Goal: Communication & Community: Share content

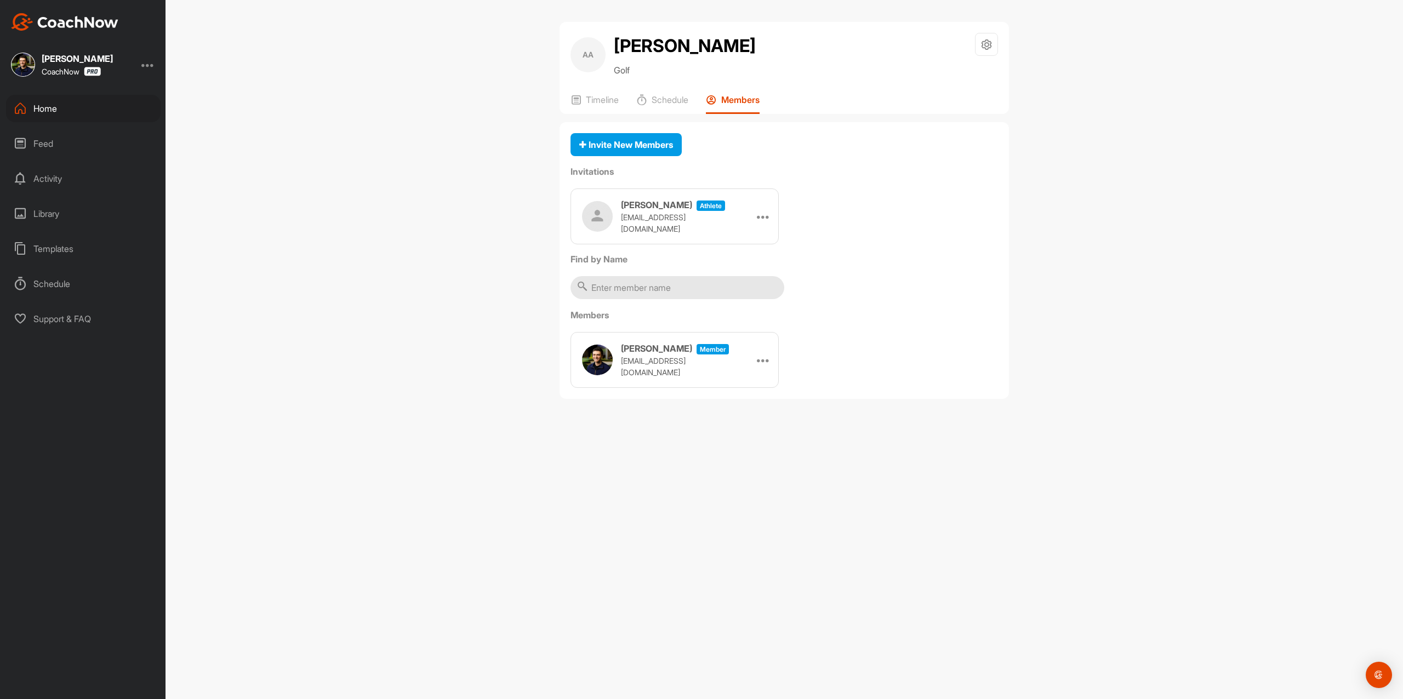
click at [47, 15] on img at bounding box center [64, 22] width 107 height 18
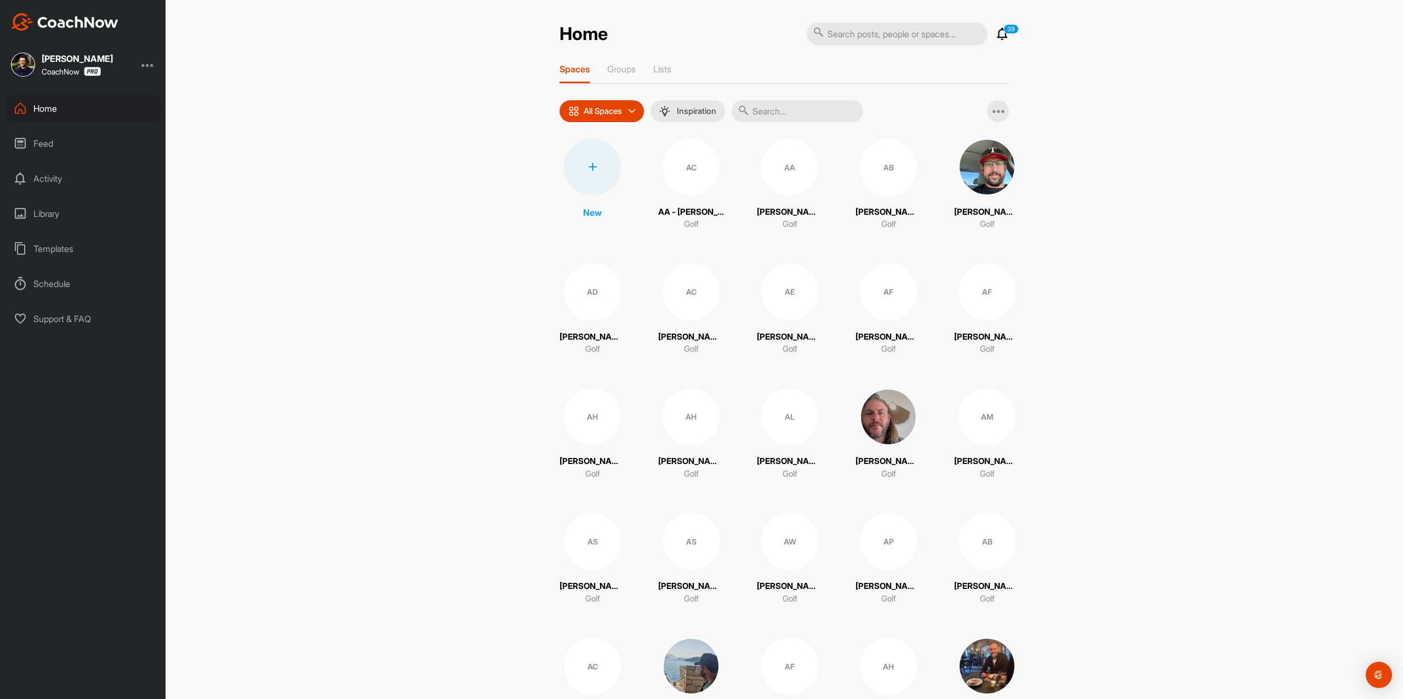
click at [97, 101] on div "Home" at bounding box center [83, 108] width 155 height 27
click at [581, 160] on div at bounding box center [592, 167] width 57 height 57
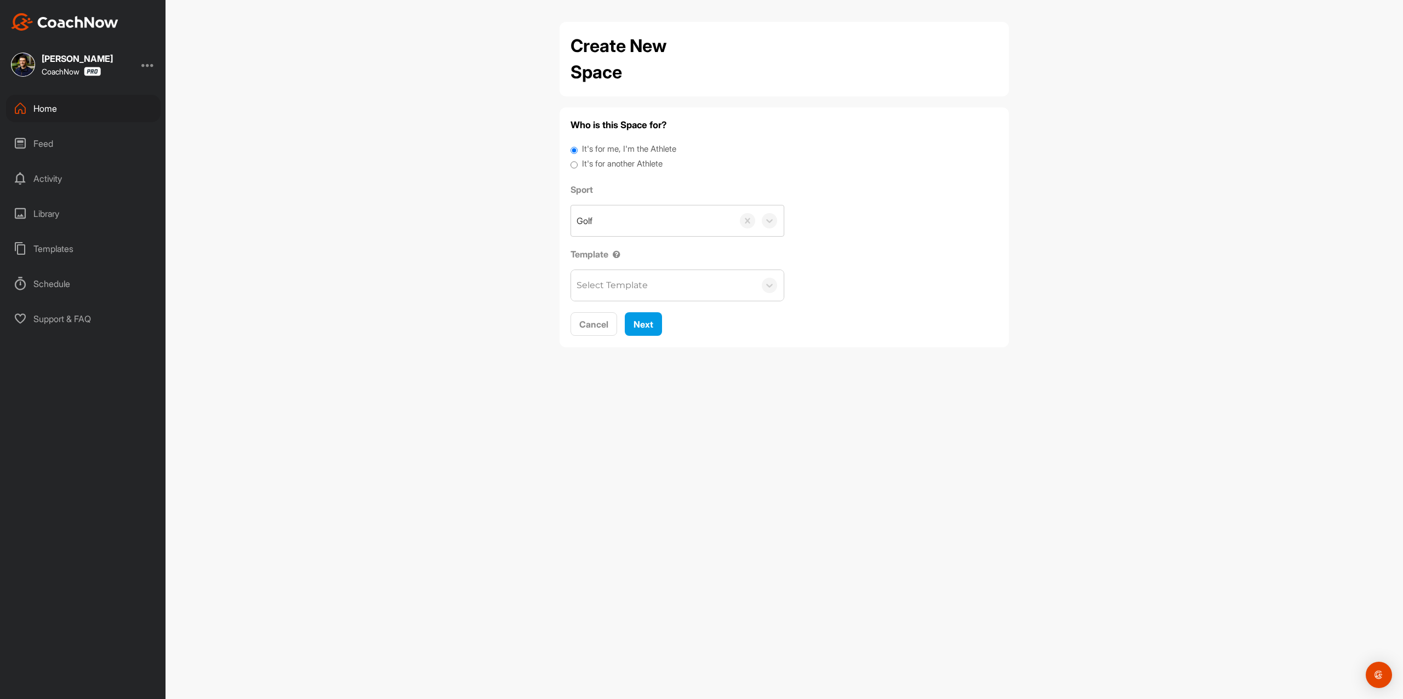
click at [615, 159] on label "It's for another Athlete" at bounding box center [622, 164] width 81 height 13
click at [578, 159] on input "It's for another Athlete" at bounding box center [573, 165] width 7 height 15
radio input "true"
click at [614, 162] on label "It's for another Athlete" at bounding box center [622, 164] width 81 height 13
click at [578, 162] on input "It's for another Athlete" at bounding box center [573, 165] width 7 height 15
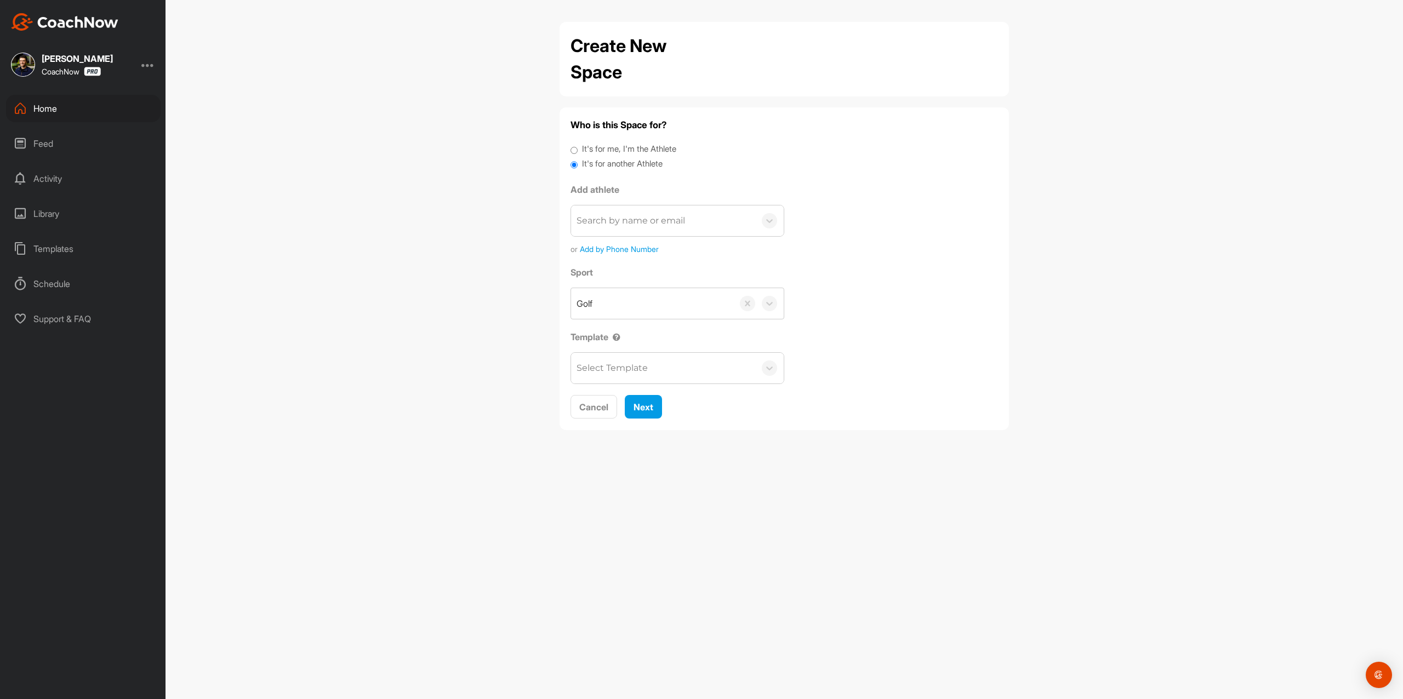
click at [630, 226] on div "Search by name or email" at bounding box center [630, 220] width 108 height 13
paste input "[EMAIL_ADDRESS][DOMAIN_NAME]"
type input "[EMAIL_ADDRESS][DOMAIN_NAME]"
click at [633, 283] on button "Add a New Athlete" at bounding box center [677, 286] width 199 height 24
type input "[PERSON_NAME]"
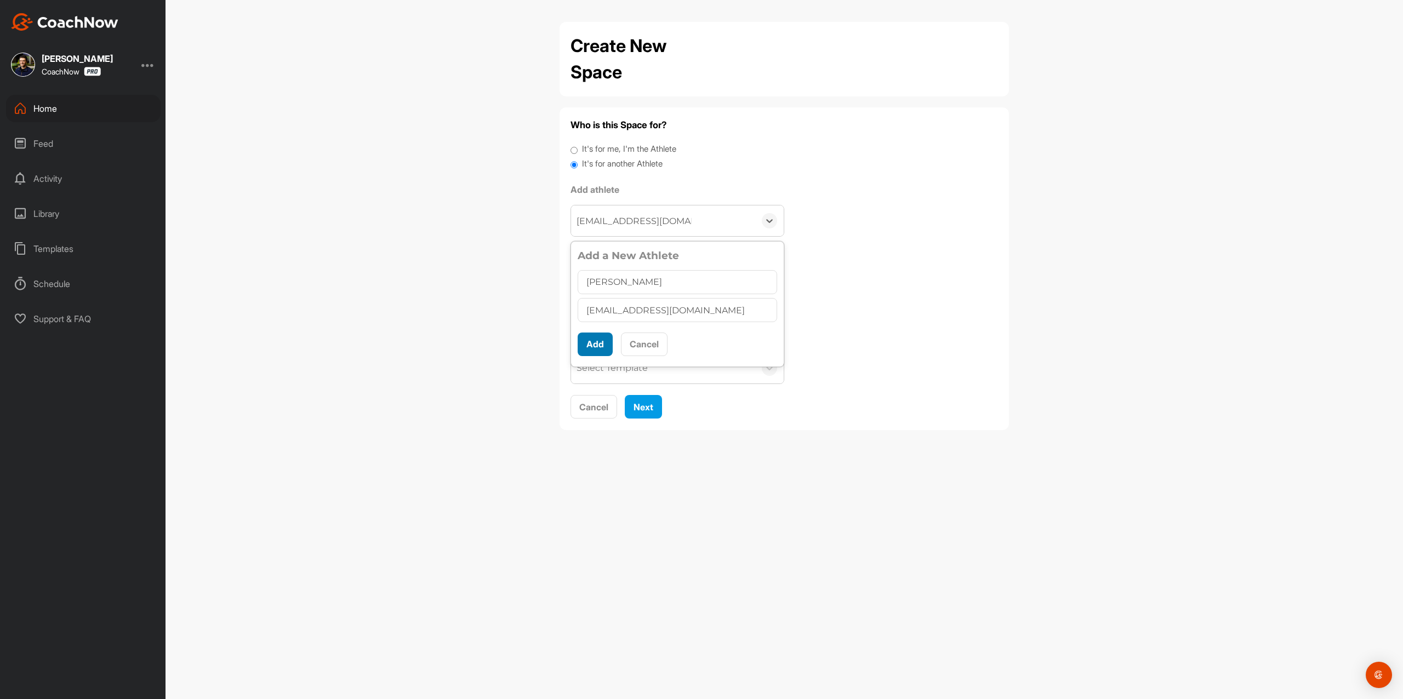
type input "[PERSON_NAME]"
click at [603, 340] on button "Add" at bounding box center [595, 345] width 35 height 24
click at [636, 386] on span "Next" at bounding box center [643, 380] width 20 height 11
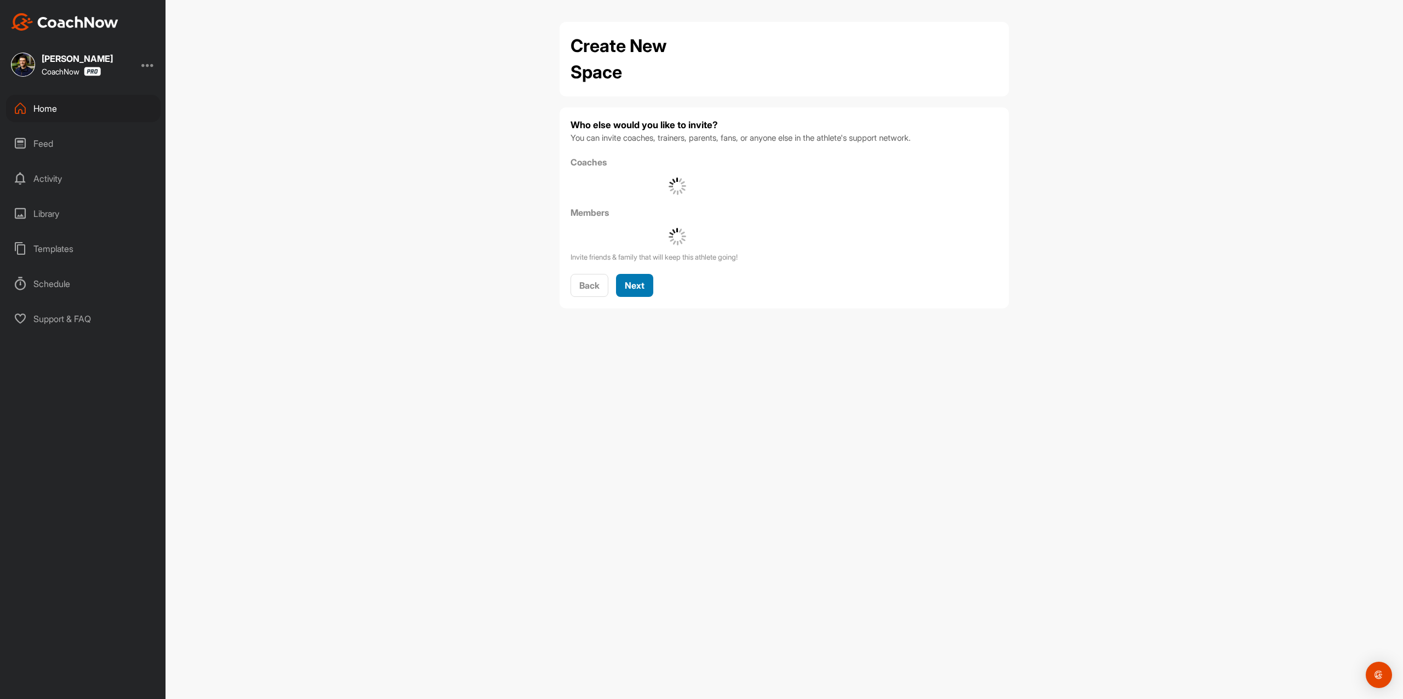
click at [640, 286] on span "Next" at bounding box center [635, 285] width 20 height 11
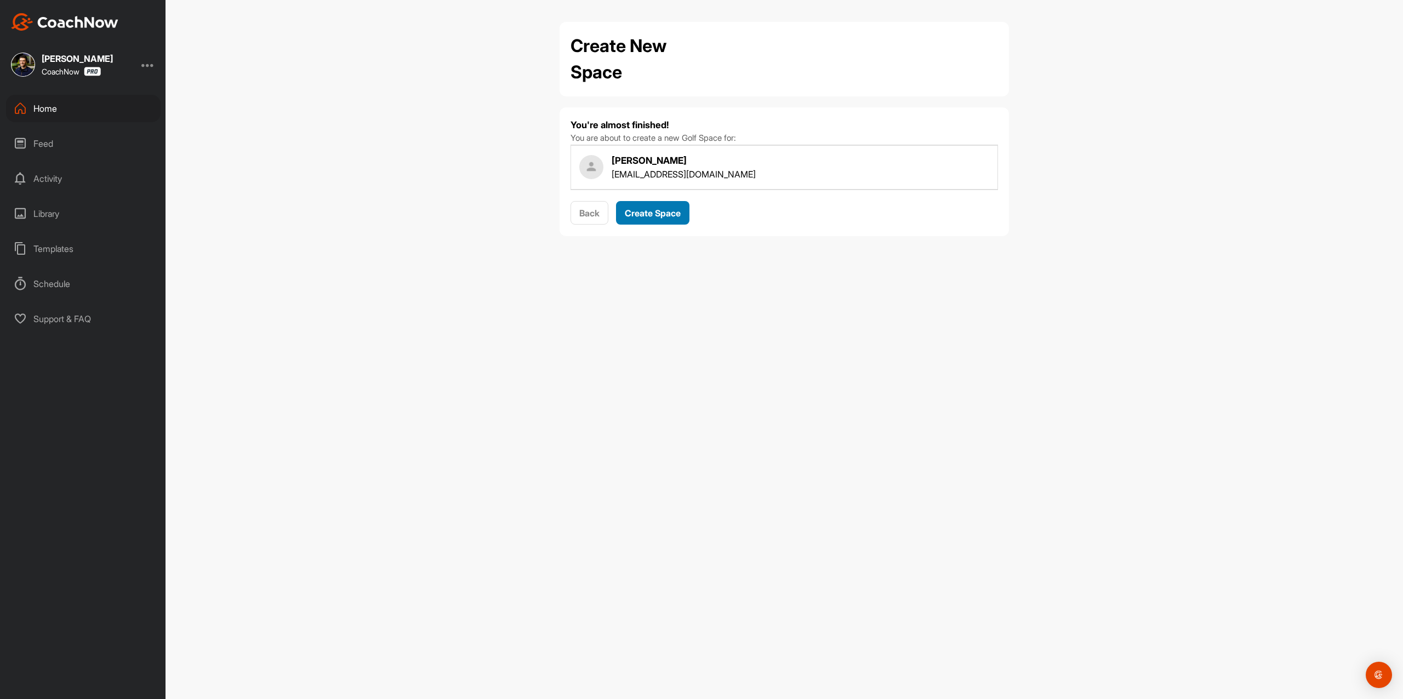
click at [647, 220] on button "Create Space" at bounding box center [652, 213] width 73 height 24
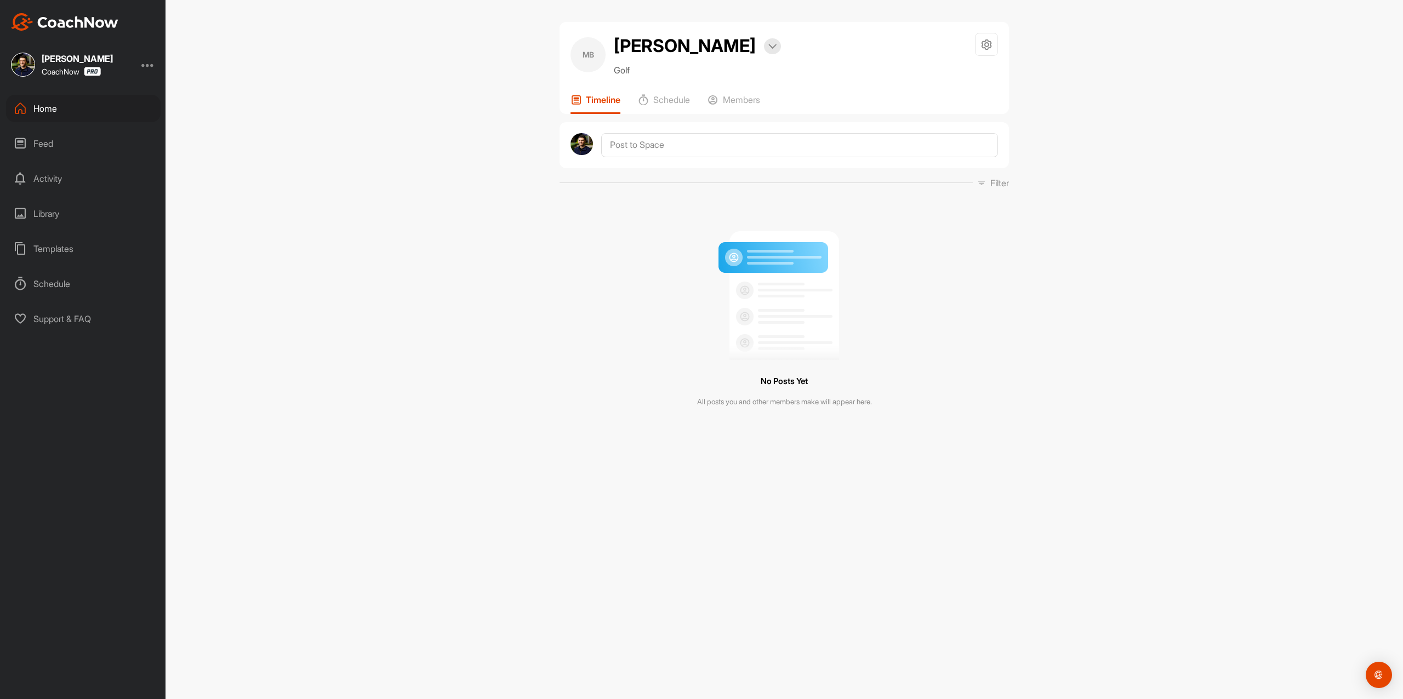
click at [638, 158] on div at bounding box center [783, 145] width 449 height 46
click at [643, 152] on textarea at bounding box center [799, 145] width 397 height 24
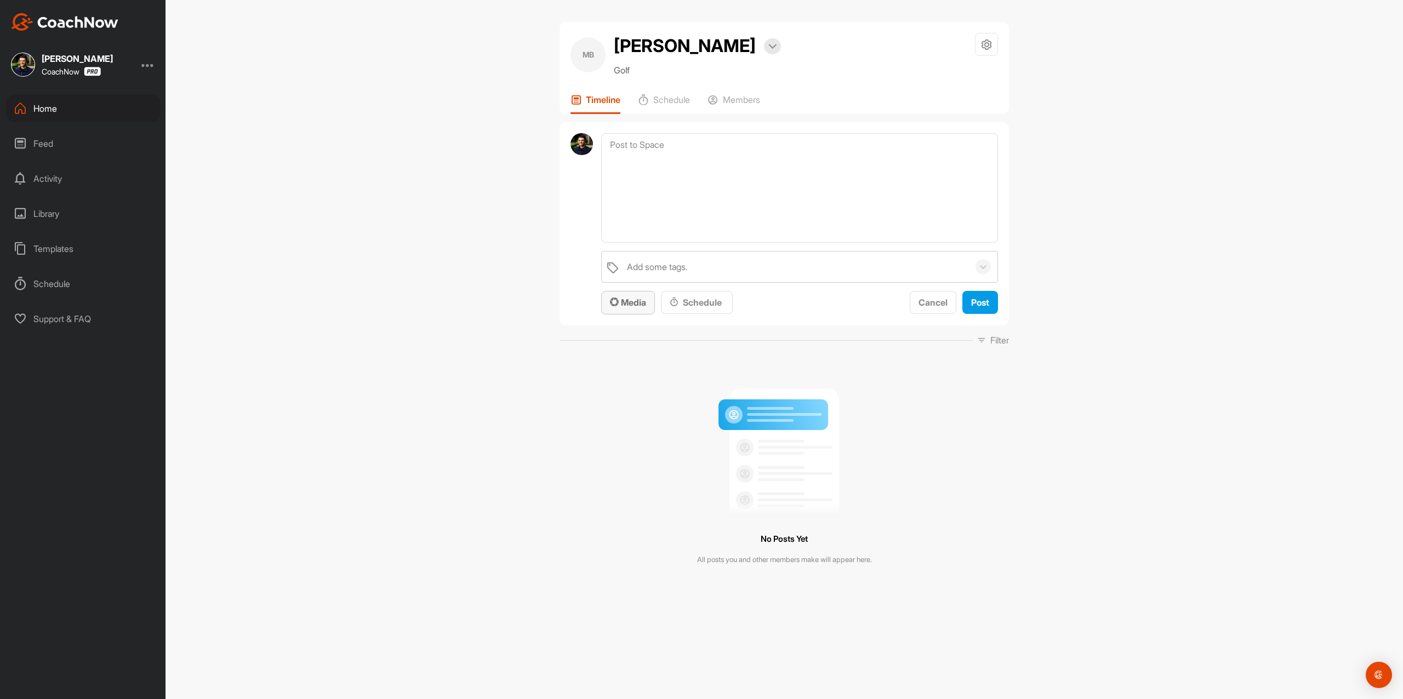
click at [633, 312] on button "Media" at bounding box center [628, 303] width 54 height 24
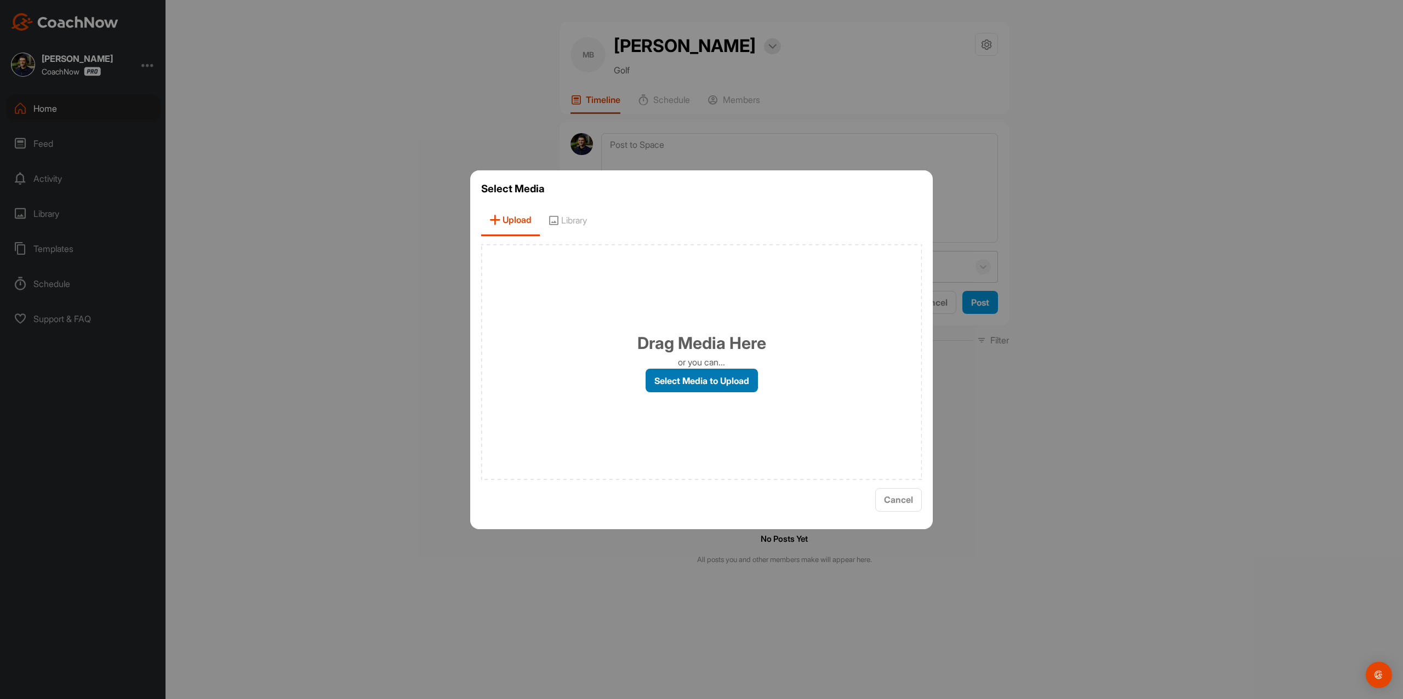
click at [672, 375] on label "Select Media to Upload" at bounding box center [701, 381] width 112 height 24
click at [0, 0] on input "Select Media to Upload" at bounding box center [0, 0] width 0 height 0
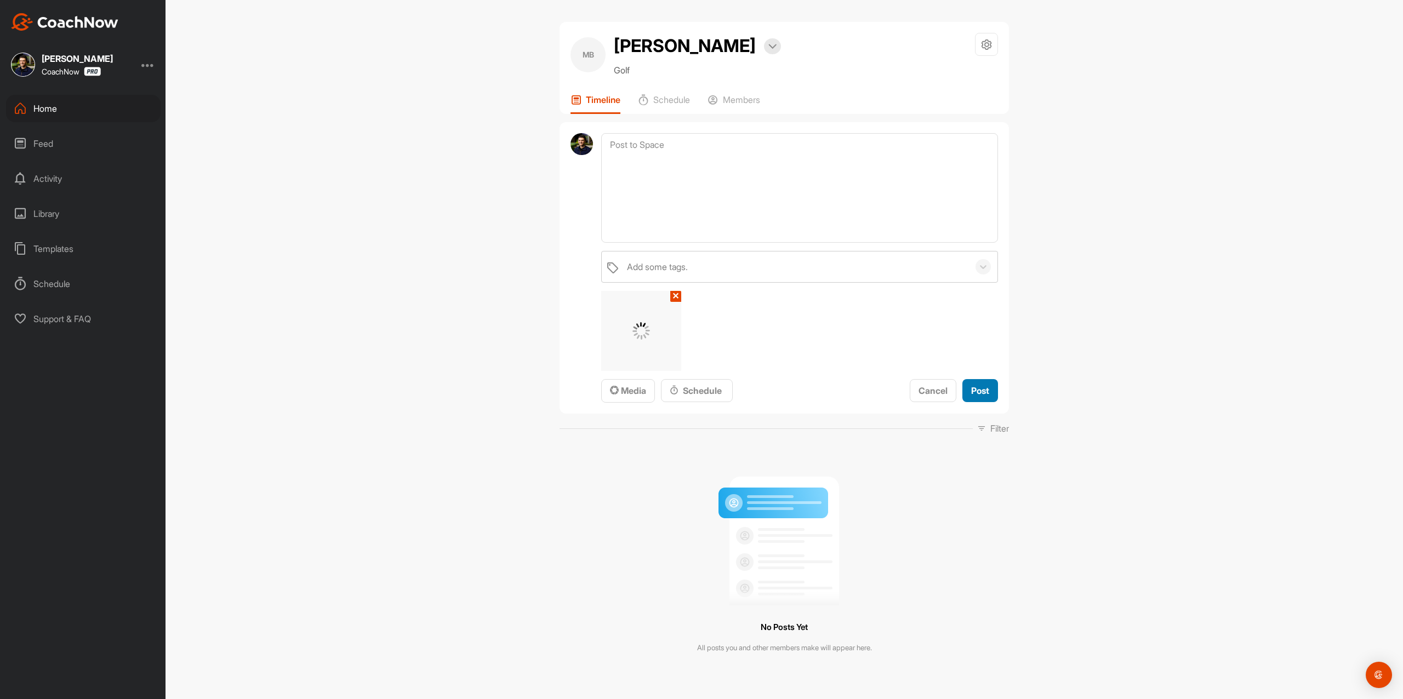
click at [983, 392] on span "Post" at bounding box center [980, 390] width 18 height 11
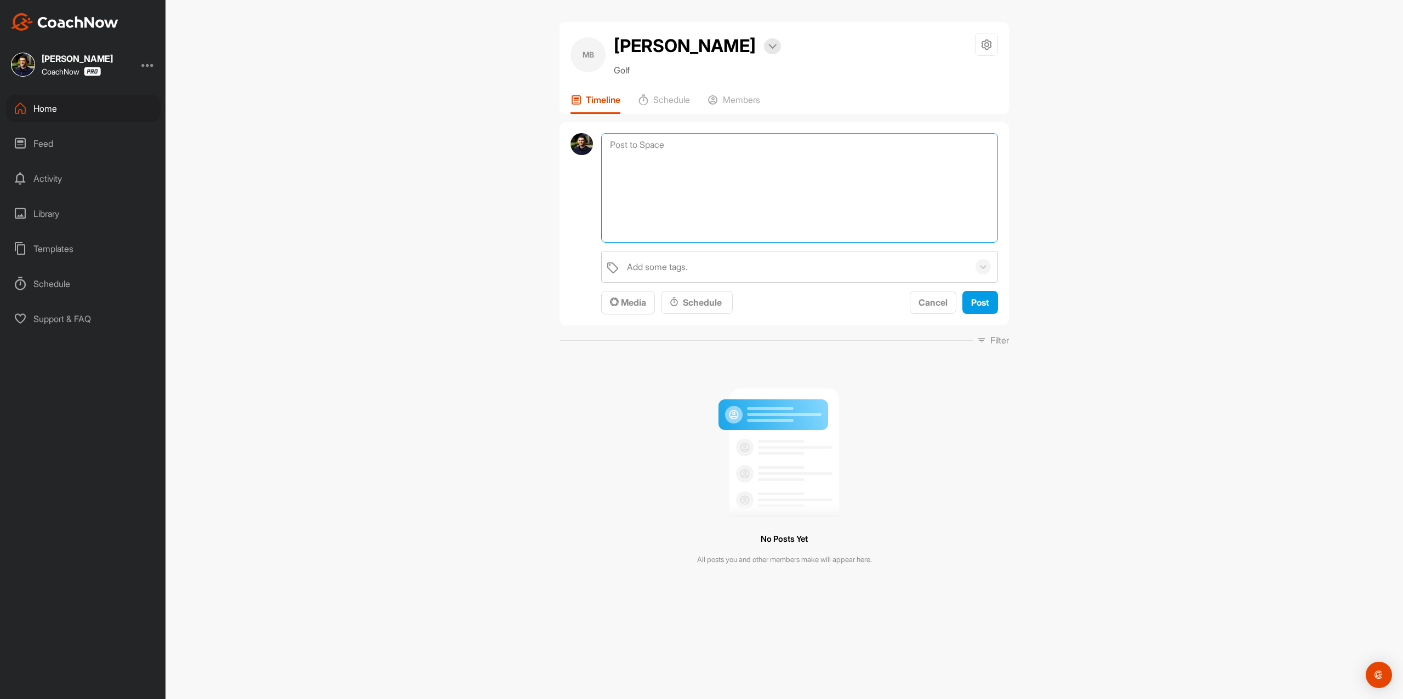
click at [762, 136] on textarea at bounding box center [799, 188] width 397 height 110
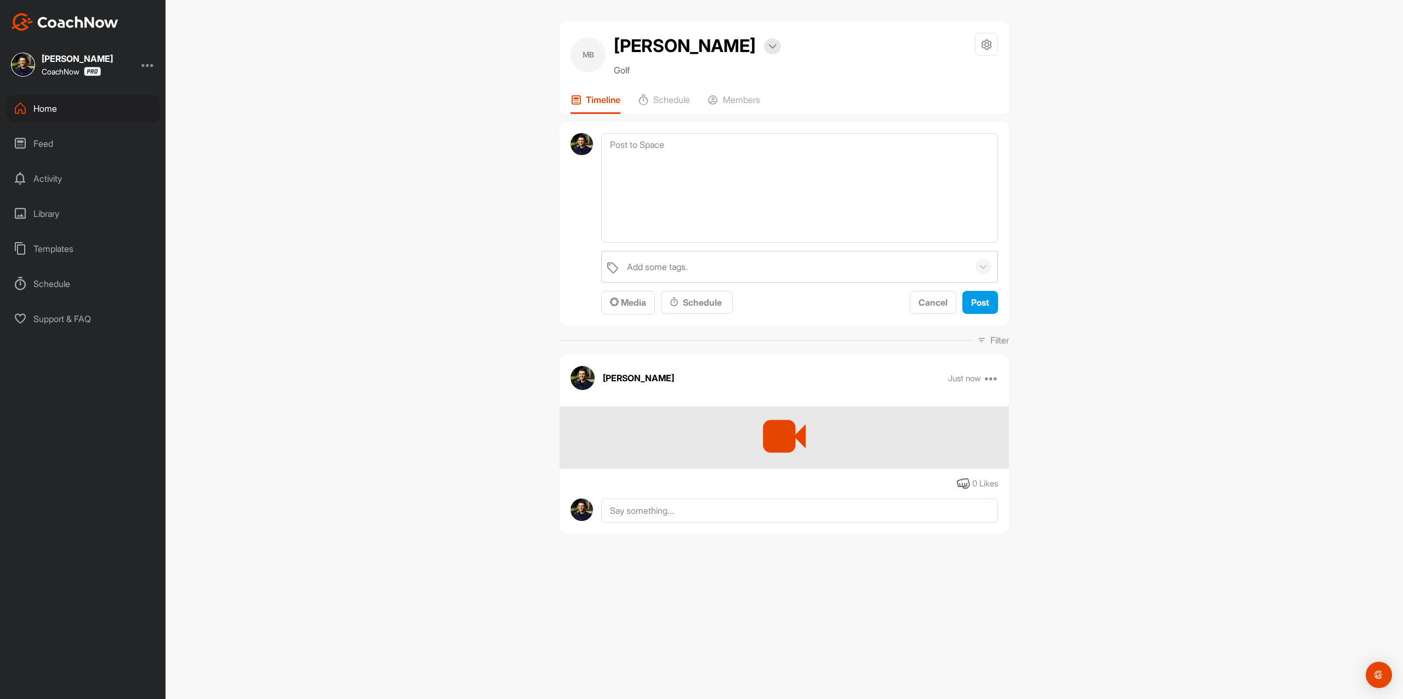
click at [636, 316] on div "Add some tags. Media Schedule Cancel Post" at bounding box center [783, 224] width 449 height 204
click at [628, 308] on div "Media" at bounding box center [628, 302] width 36 height 13
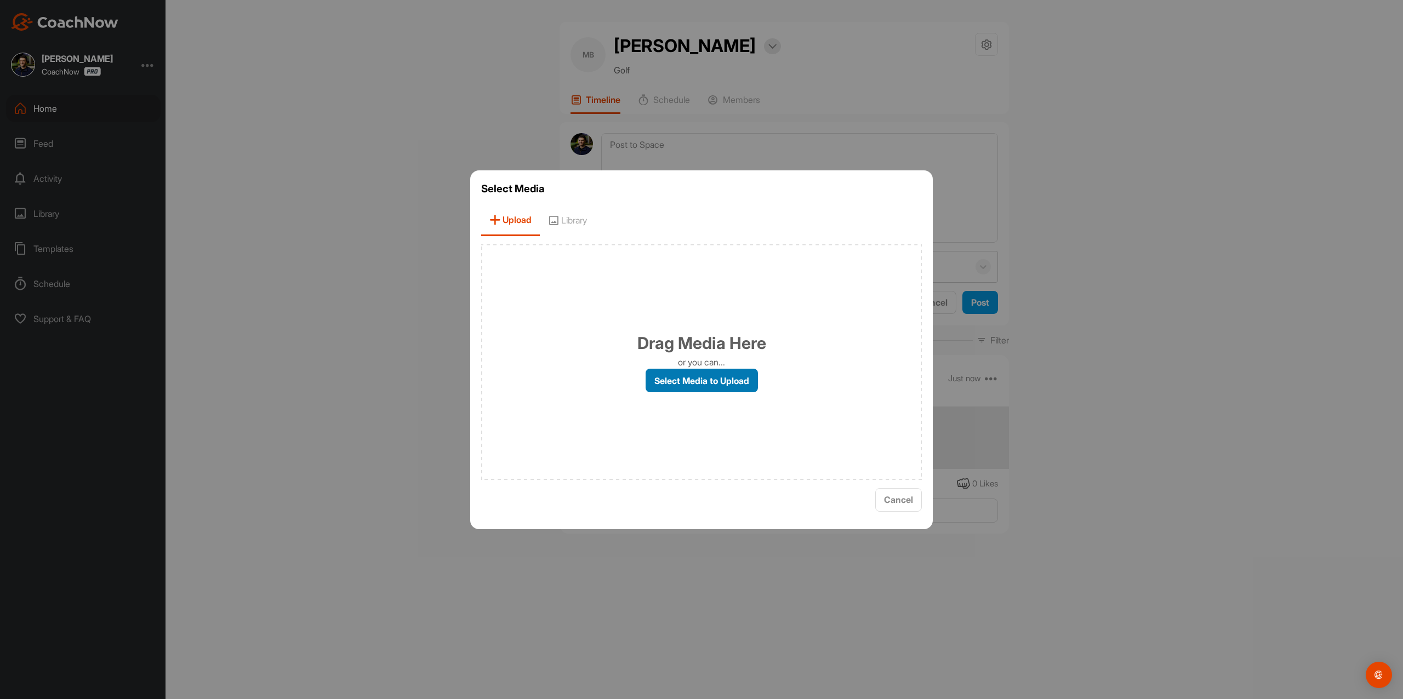
click at [689, 388] on label "Select Media to Upload" at bounding box center [701, 381] width 112 height 24
click at [0, 0] on input "Select Media to Upload" at bounding box center [0, 0] width 0 height 0
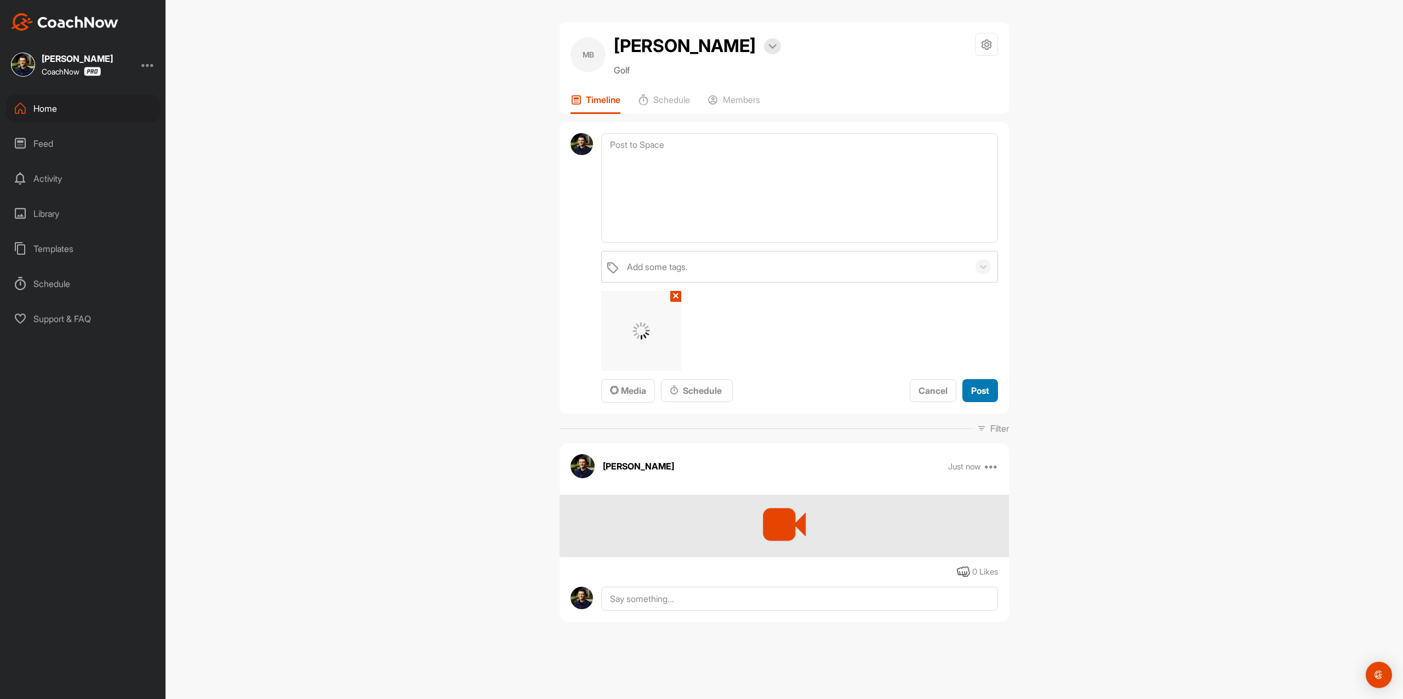
click at [984, 391] on span "Post" at bounding box center [980, 390] width 18 height 11
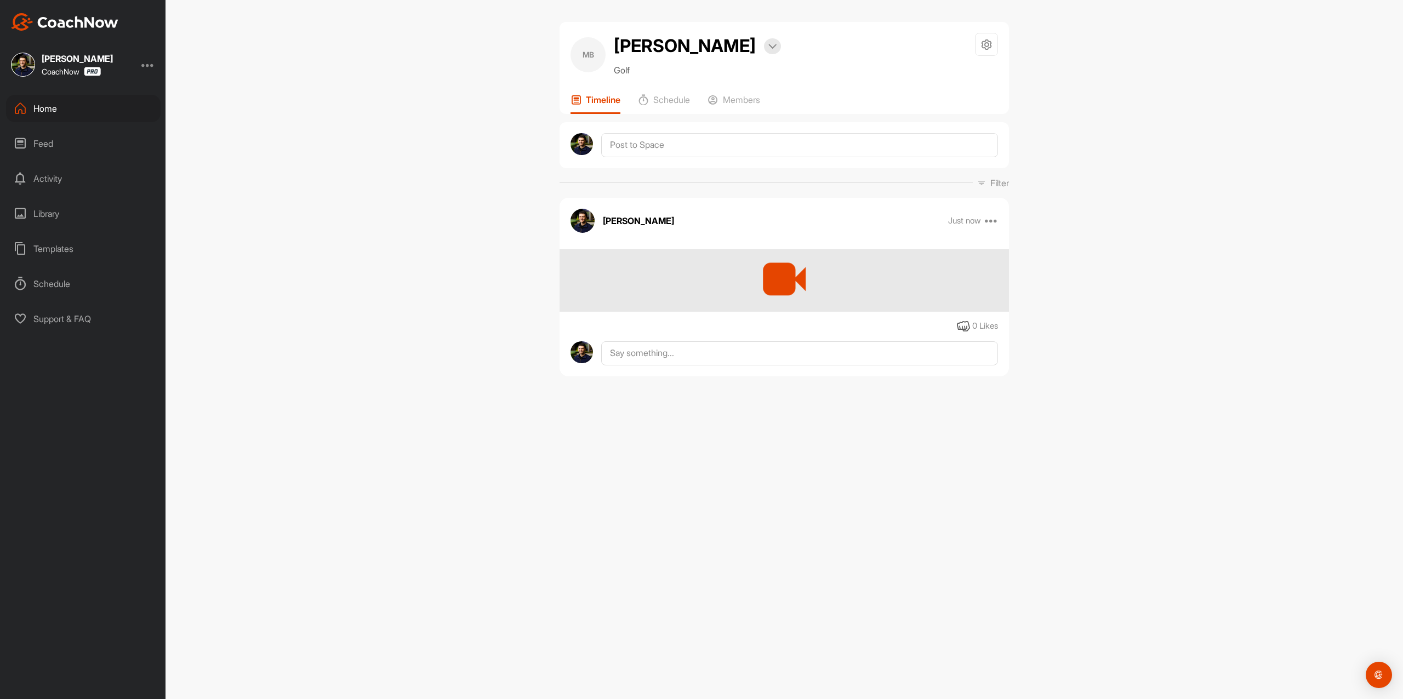
click at [814, 183] on div "Filter Media Type Images Videos Notes Audio Documents Author AE [PERSON_NAME] […" at bounding box center [783, 182] width 449 height 13
click at [801, 150] on textarea at bounding box center [799, 145] width 397 height 24
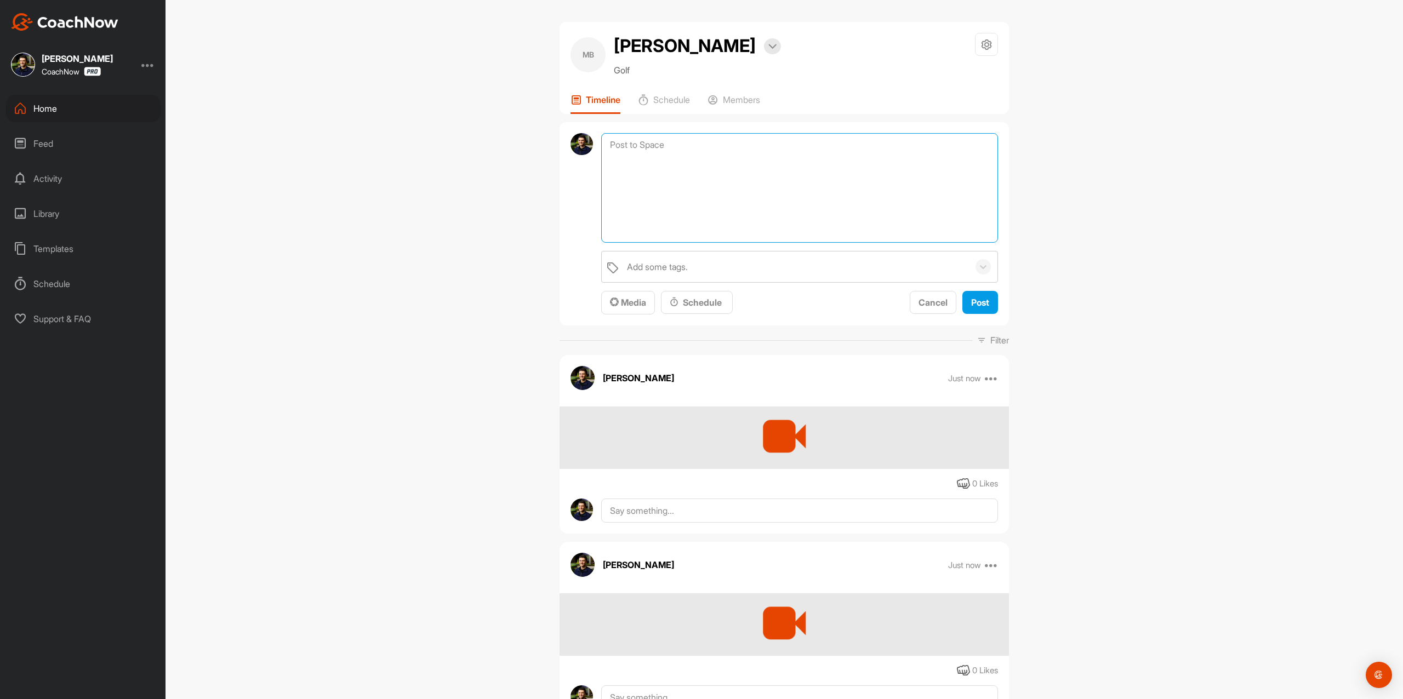
drag, startPoint x: 725, startPoint y: 226, endPoint x: 733, endPoint y: 228, distance: 7.3
click at [726, 227] on textarea at bounding box center [799, 188] width 397 height 110
paste textarea "Hey [their name], Thanks for sending in your video and signing up for a SKIP TH…"
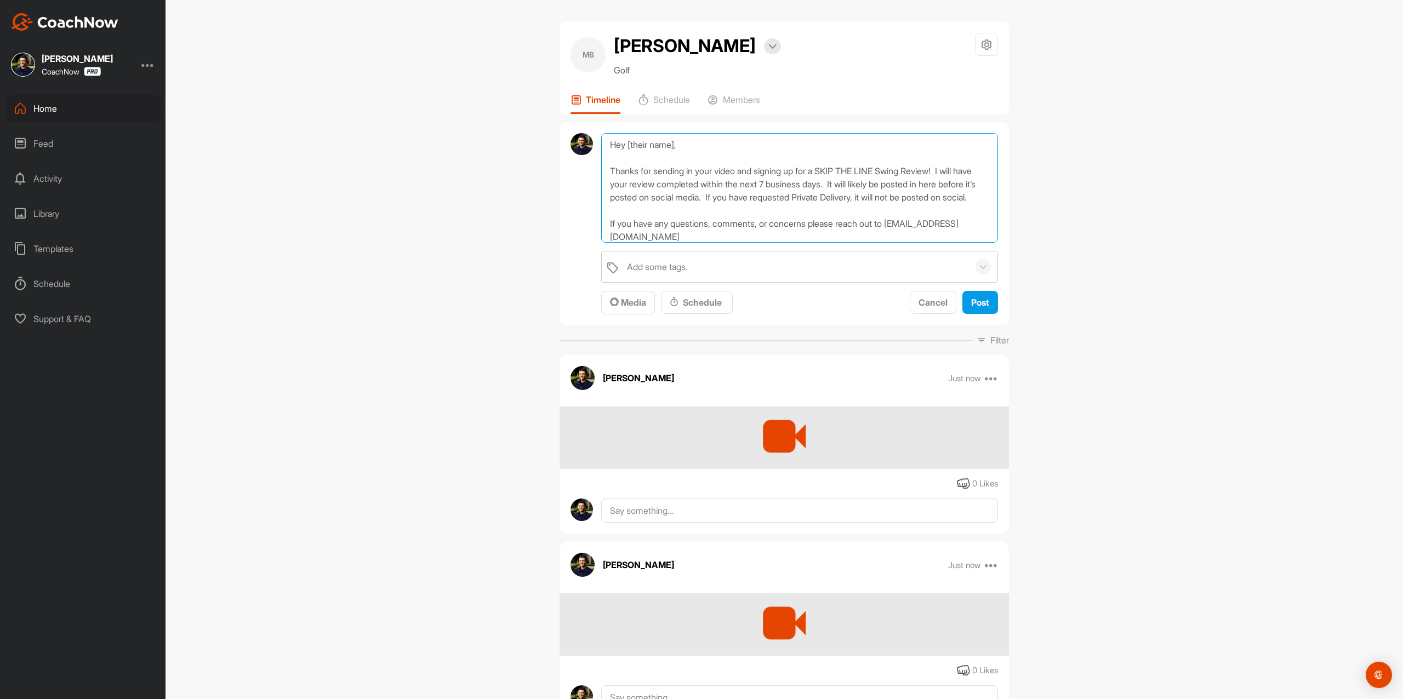
drag, startPoint x: 672, startPoint y: 148, endPoint x: 624, endPoint y: 147, distance: 48.2
click at [624, 147] on textarea "Hey [their name], Thanks for sending in your video and signing up for a SKIP TH…" at bounding box center [799, 188] width 397 height 110
type textarea "Hey [PERSON_NAME], Thanks for sending in your video and signing up for a SKIP T…"
click at [971, 300] on span "Post" at bounding box center [980, 302] width 18 height 11
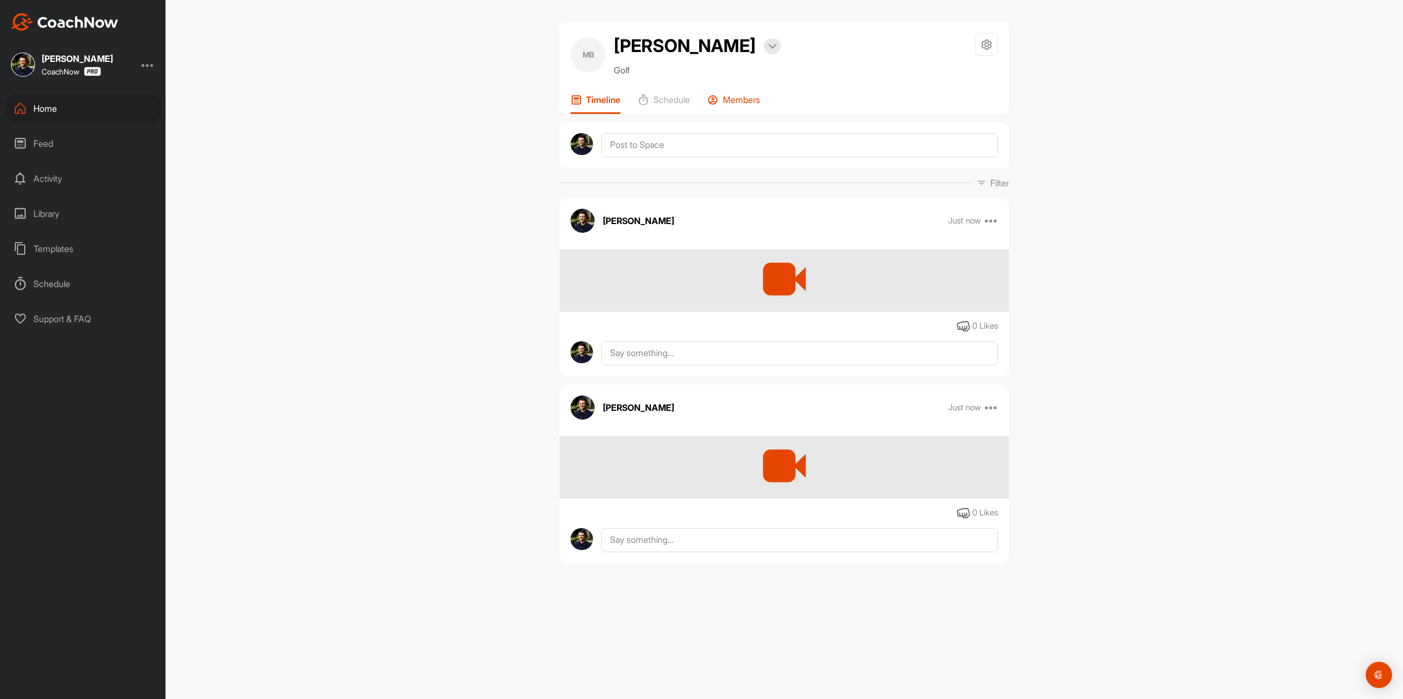
click at [747, 102] on p "Members" at bounding box center [741, 99] width 37 height 11
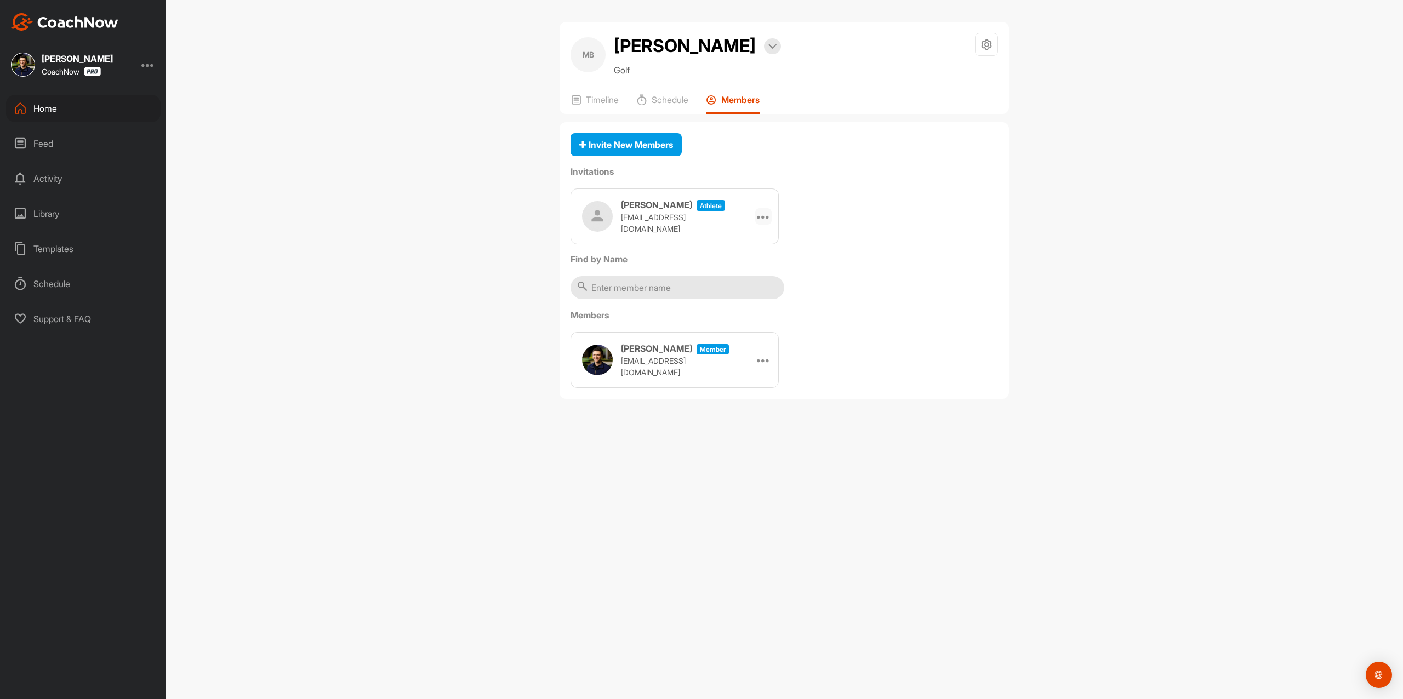
click at [757, 216] on div at bounding box center [763, 216] width 16 height 16
click at [754, 312] on li "Copy Link" at bounding box center [742, 316] width 59 height 35
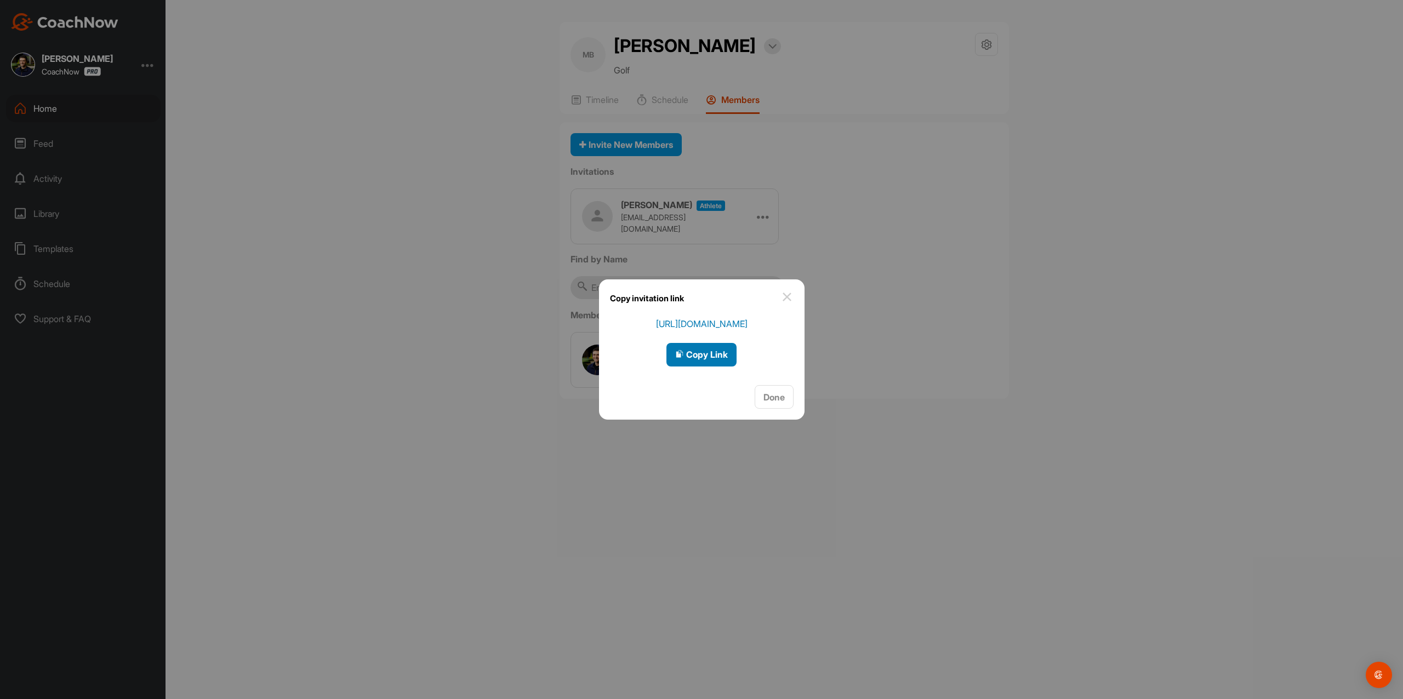
click at [706, 349] on span "Copy Link" at bounding box center [701, 354] width 53 height 11
